Goal: Consume media (video, audio)

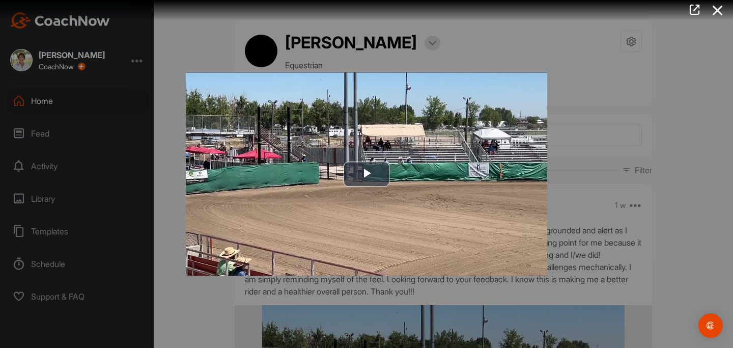
scroll to position [229, 0]
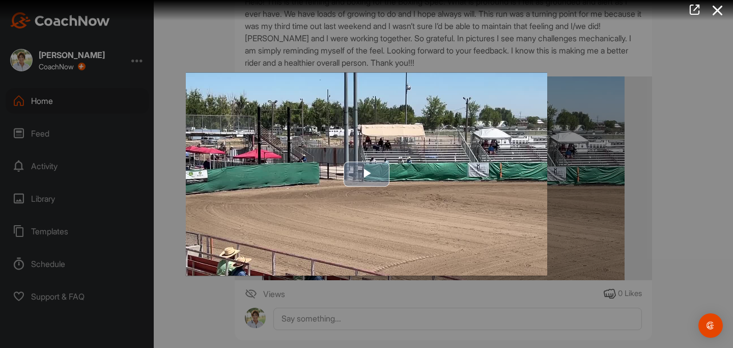
click at [518, 250] on img "Video Player" at bounding box center [367, 173] width 362 height 203
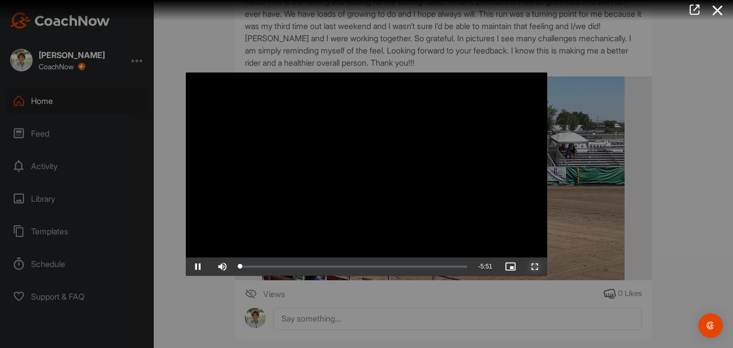
click at [536, 266] on span "Video Player" at bounding box center [535, 266] width 24 height 0
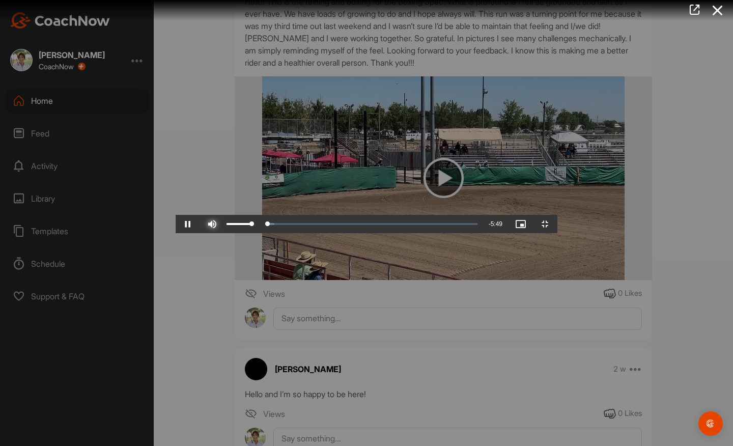
click at [200, 224] on span "Video Player" at bounding box center [212, 224] width 24 height 0
click at [558, 224] on span "Video Player" at bounding box center [545, 224] width 24 height 0
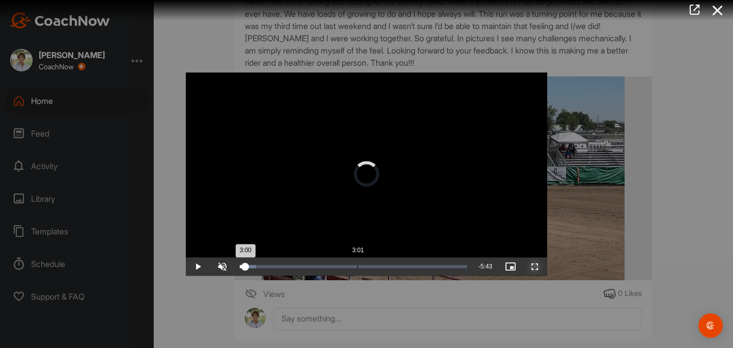
drag, startPoint x: 245, startPoint y: 264, endPoint x: 357, endPoint y: 268, distance: 112.6
click at [357, 268] on div "Loaded : 7.24% 3:01 3:00" at bounding box center [354, 266] width 228 height 3
drag, startPoint x: 357, startPoint y: 268, endPoint x: 336, endPoint y: 268, distance: 21.9
click at [336, 268] on div "Loaded : 53.08% 2:28 2:28" at bounding box center [354, 266] width 228 height 3
drag, startPoint x: 338, startPoint y: 267, endPoint x: 352, endPoint y: 267, distance: 14.3
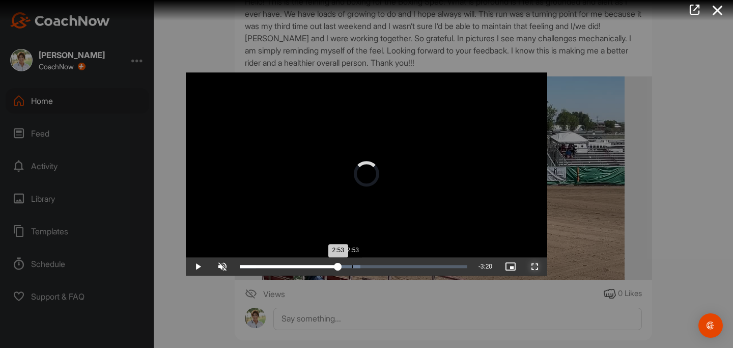
click at [352, 267] on div "Loaded : 53.08% 2:53 2:53" at bounding box center [354, 266] width 228 height 3
drag, startPoint x: 357, startPoint y: 265, endPoint x: 369, endPoint y: 266, distance: 11.8
click at [369, 266] on div "Loaded : 53.08% 3:19 3:19" at bounding box center [354, 266] width 228 height 3
drag, startPoint x: 372, startPoint y: 266, endPoint x: 385, endPoint y: 267, distance: 12.7
click at [385, 267] on div "Loaded : 59.62% 3:43 3:43" at bounding box center [354, 266] width 228 height 3
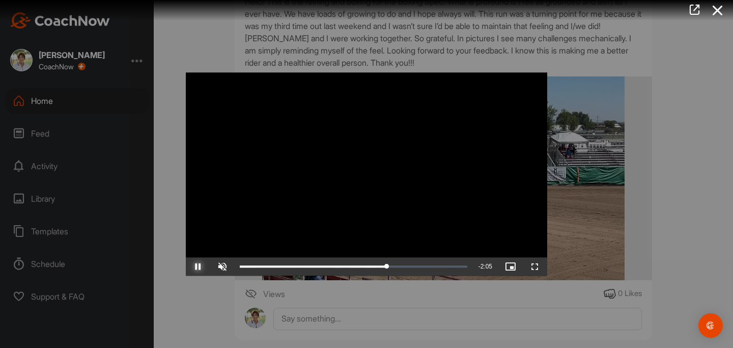
click at [198, 266] on span "Video Player" at bounding box center [198, 266] width 24 height 0
click at [536, 266] on span "Video Player" at bounding box center [535, 266] width 24 height 0
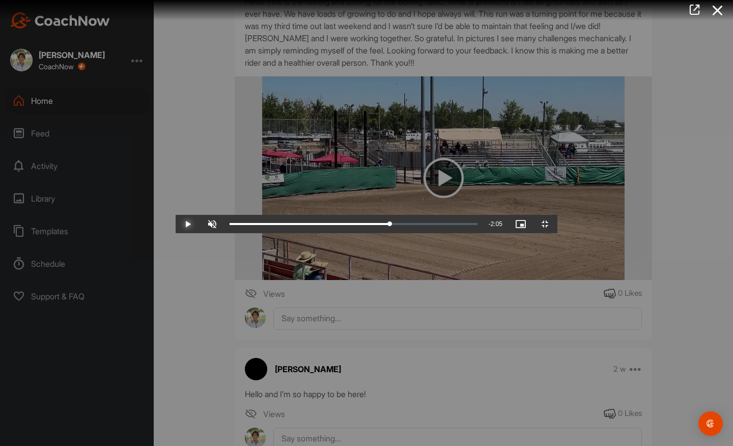
click at [176, 224] on span "Video Player" at bounding box center [188, 224] width 24 height 0
click at [558, 224] on span "Video Player" at bounding box center [545, 224] width 24 height 0
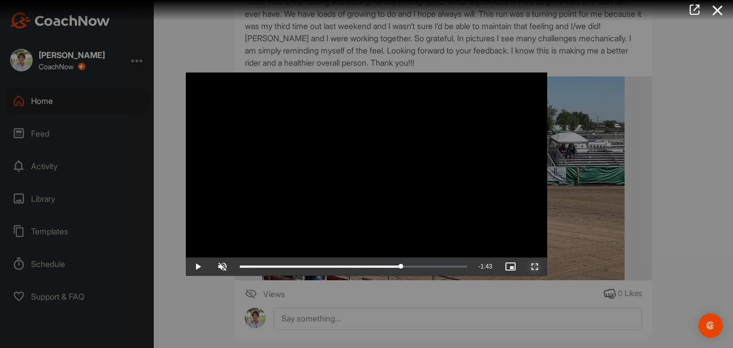
click at [537, 266] on span "Video Player" at bounding box center [535, 266] width 24 height 0
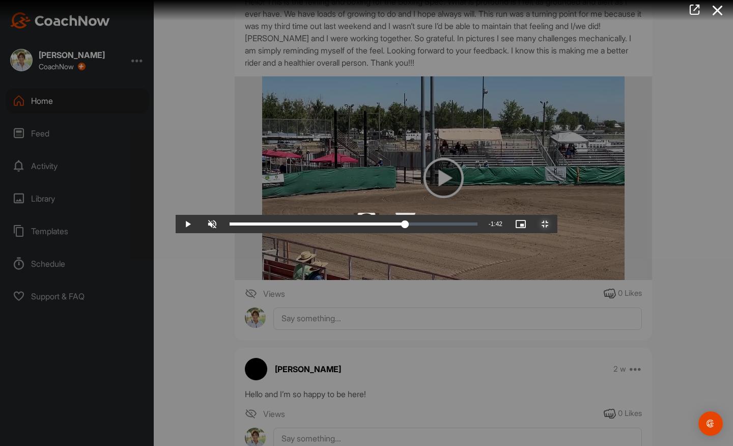
drag, startPoint x: 479, startPoint y: 437, endPoint x: 441, endPoint y: 436, distance: 37.7
click at [405, 226] on div "3:46" at bounding box center [318, 224] width 176 height 3
drag, startPoint x: 443, startPoint y: 435, endPoint x: 462, endPoint y: 436, distance: 18.9
click at [399, 226] on div "4:00" at bounding box center [315, 224] width 170 height 3
click at [176, 224] on span "Video Player" at bounding box center [188, 224] width 24 height 0
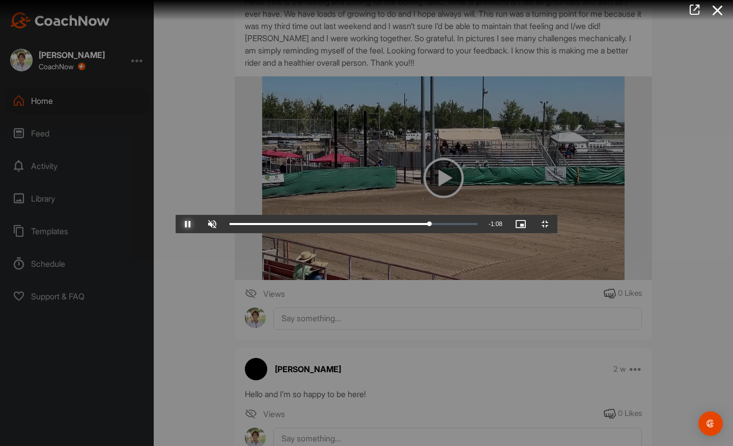
click at [176, 224] on span "Video Player" at bounding box center [188, 224] width 24 height 0
click at [558, 224] on span "Video Player" at bounding box center [545, 224] width 24 height 0
